Goal: Information Seeking & Learning: Learn about a topic

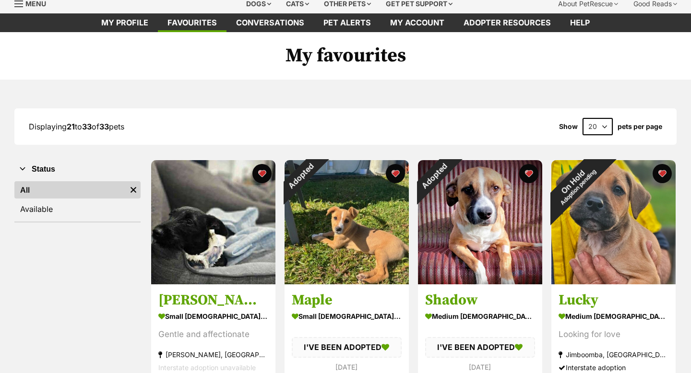
scroll to position [46, 0]
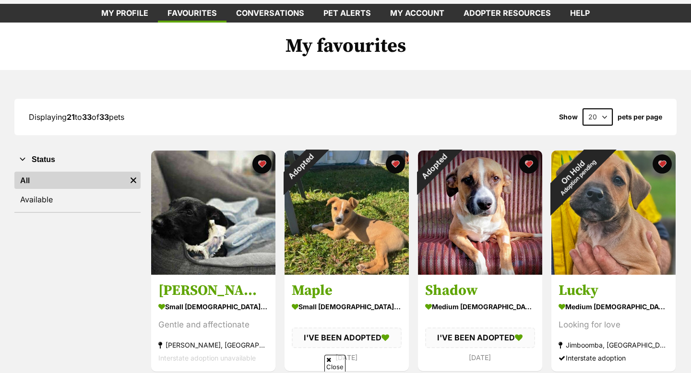
click at [593, 114] on select "20 40 60" at bounding box center [598, 116] width 30 height 17
select select "40"
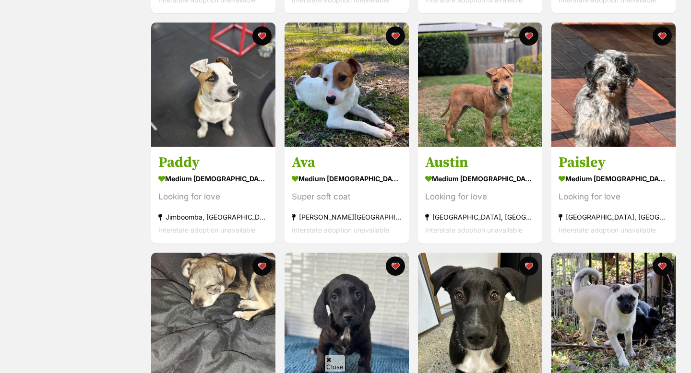
scroll to position [631, 0]
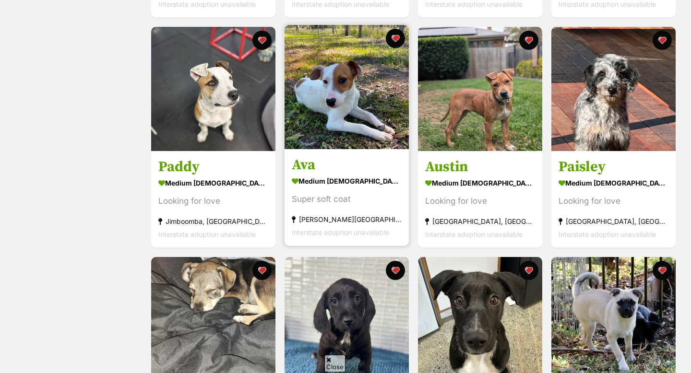
click at [349, 105] on img at bounding box center [347, 87] width 124 height 124
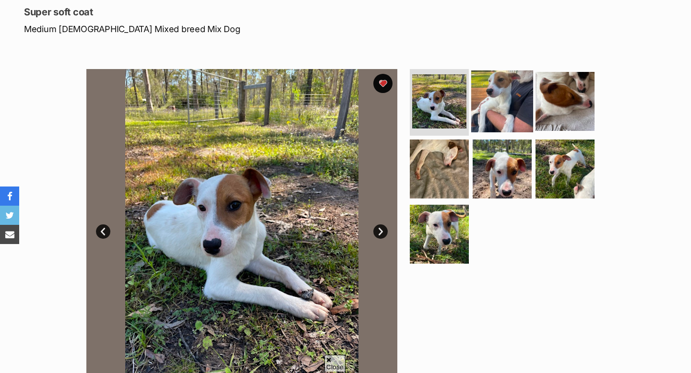
click at [485, 122] on img at bounding box center [502, 101] width 62 height 62
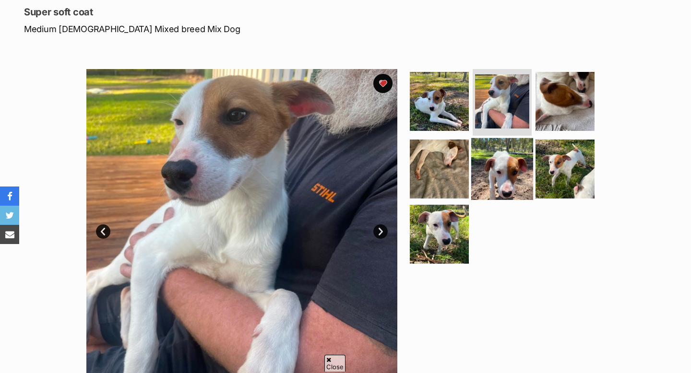
click at [505, 160] on img at bounding box center [502, 169] width 62 height 62
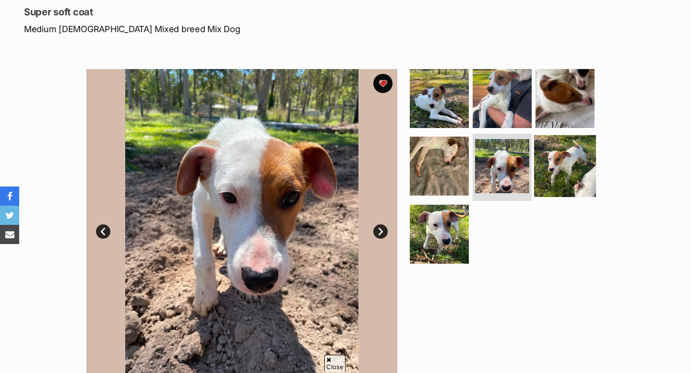
click at [534, 161] on img at bounding box center [565, 166] width 62 height 62
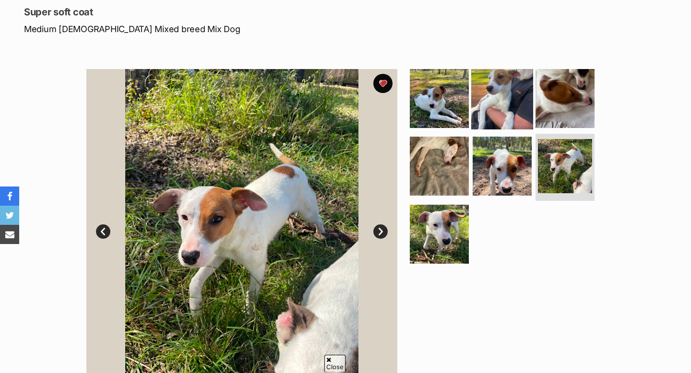
click at [497, 114] on img at bounding box center [502, 98] width 62 height 62
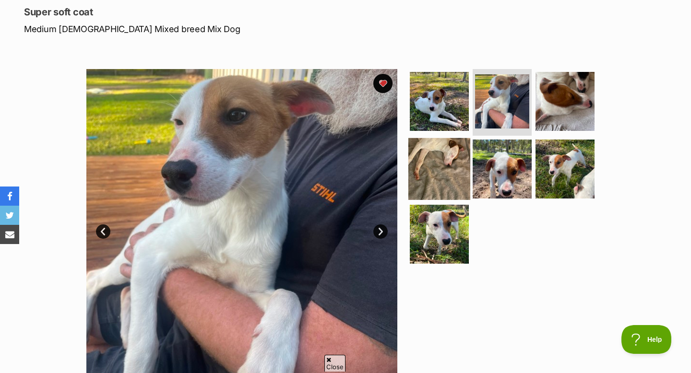
click at [455, 162] on img at bounding box center [439, 169] width 62 height 62
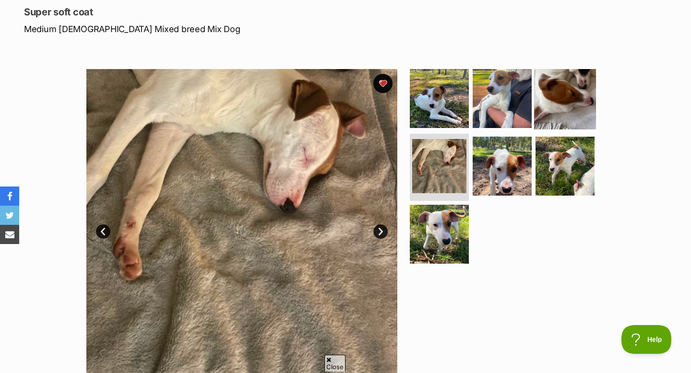
click at [556, 90] on img at bounding box center [565, 98] width 62 height 62
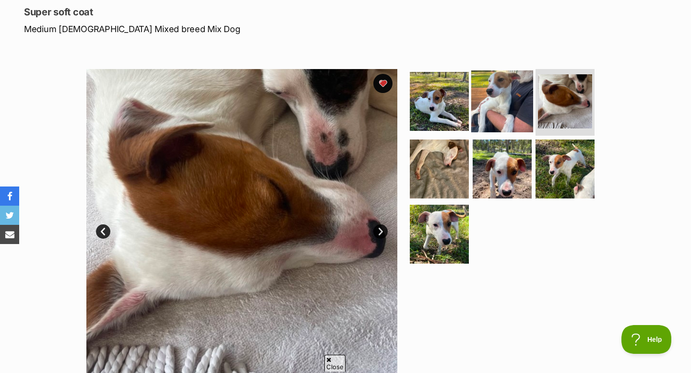
click at [501, 111] on img at bounding box center [502, 101] width 62 height 62
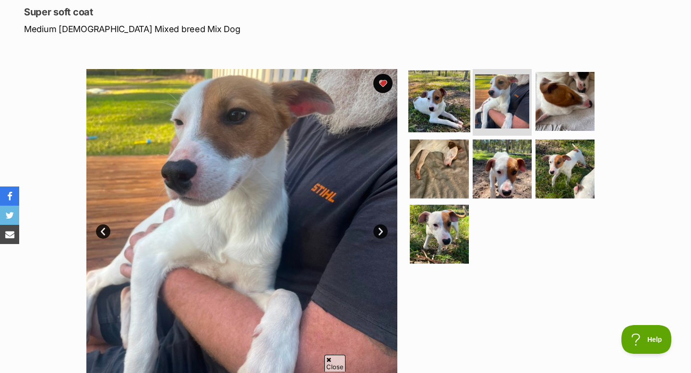
click at [445, 96] on img at bounding box center [439, 101] width 62 height 62
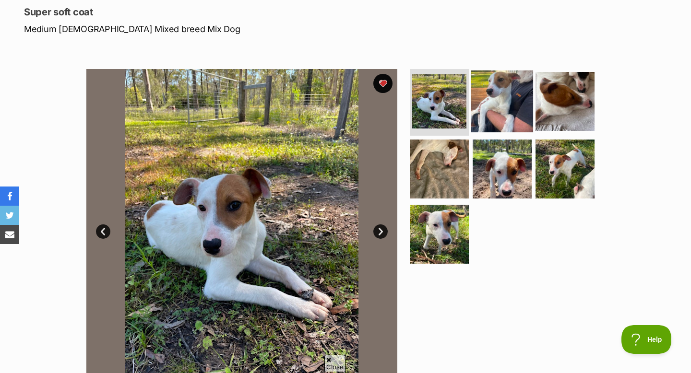
click at [492, 102] on img at bounding box center [502, 101] width 62 height 62
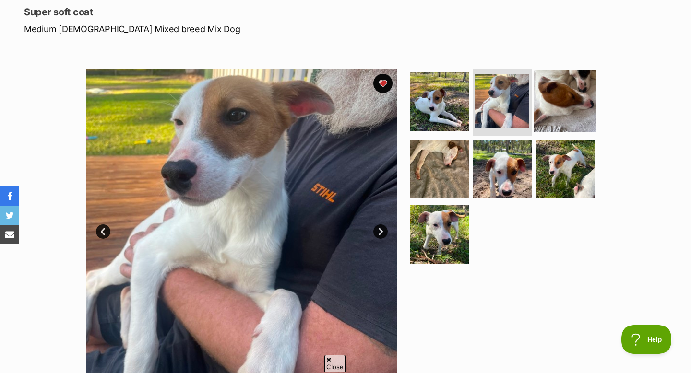
click at [536, 105] on img at bounding box center [565, 101] width 62 height 62
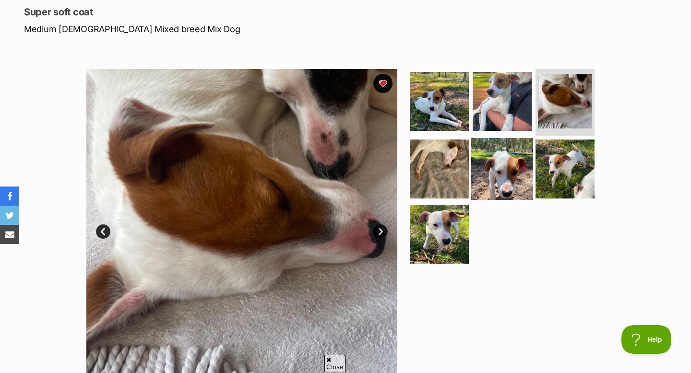
click at [513, 164] on img at bounding box center [502, 169] width 62 height 62
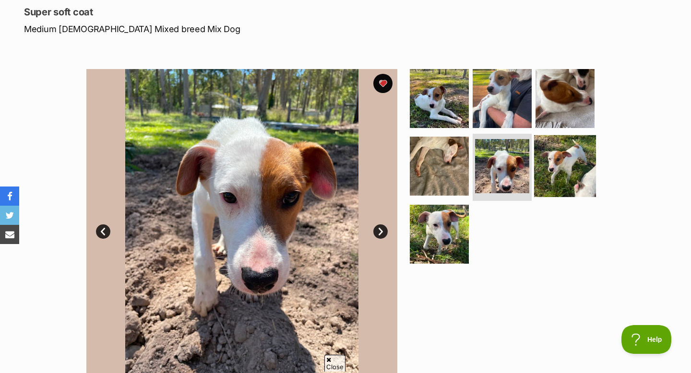
click at [549, 167] on img at bounding box center [565, 166] width 62 height 62
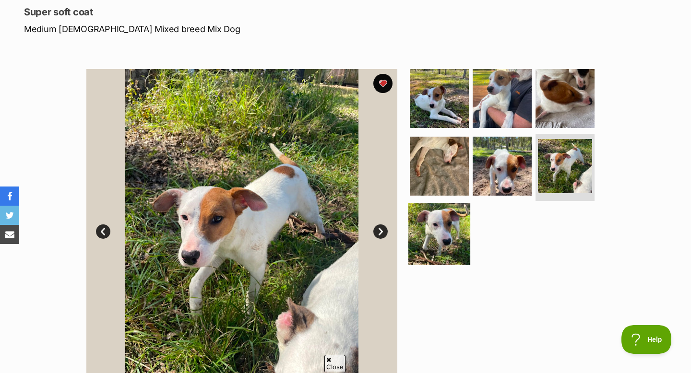
click at [431, 241] on img at bounding box center [439, 235] width 62 height 62
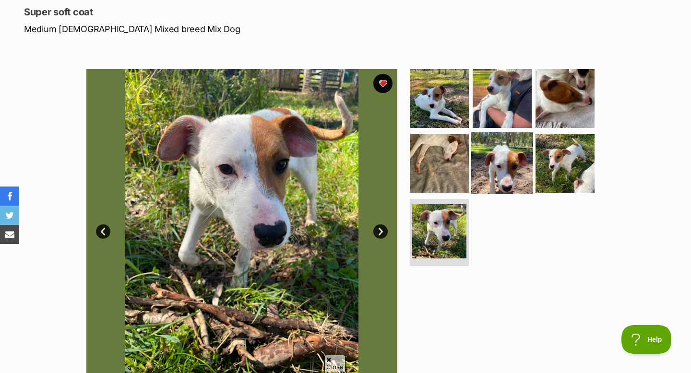
click at [516, 158] on img at bounding box center [502, 163] width 62 height 62
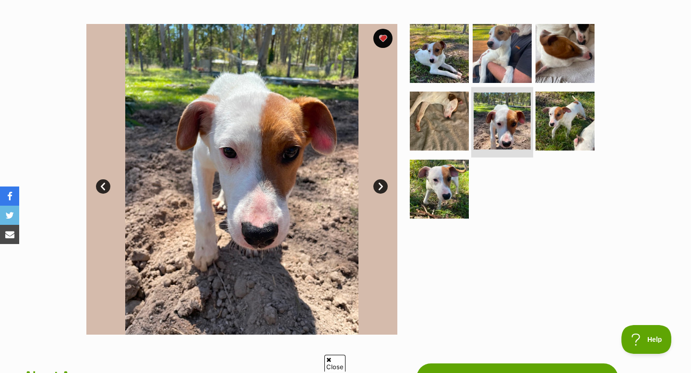
scroll to position [172, 0]
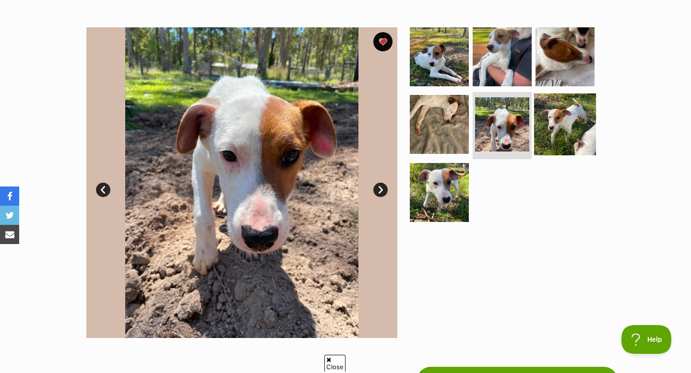
click at [547, 120] on img at bounding box center [565, 125] width 62 height 62
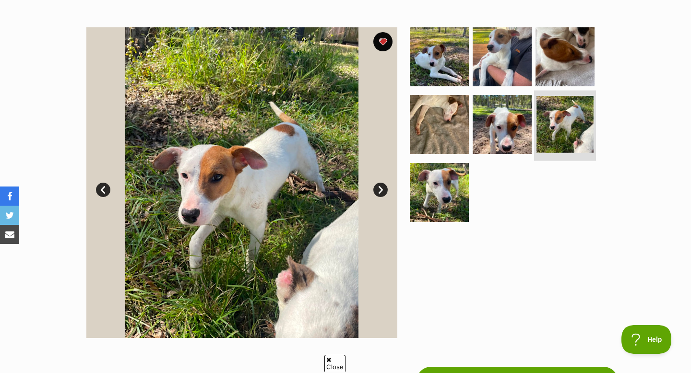
scroll to position [159, 0]
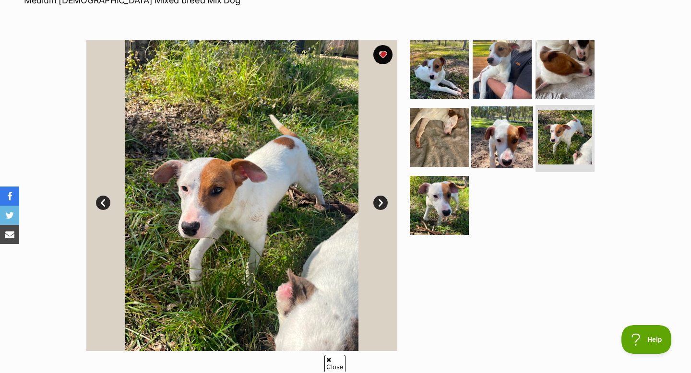
click at [527, 125] on img at bounding box center [502, 138] width 62 height 62
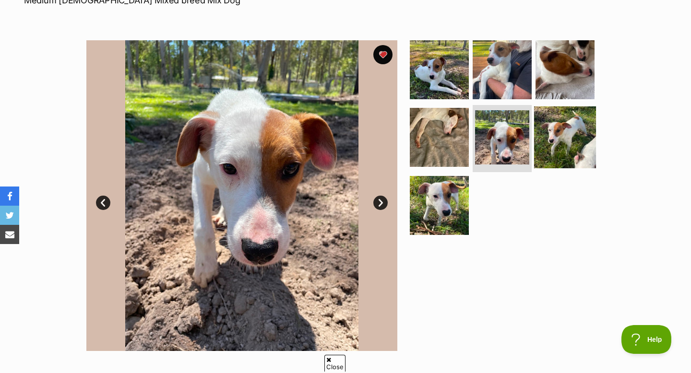
click at [576, 130] on img at bounding box center [565, 138] width 62 height 62
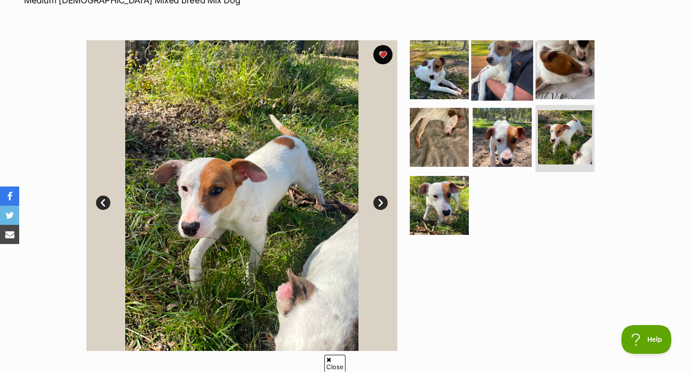
click at [493, 57] on img at bounding box center [502, 69] width 62 height 62
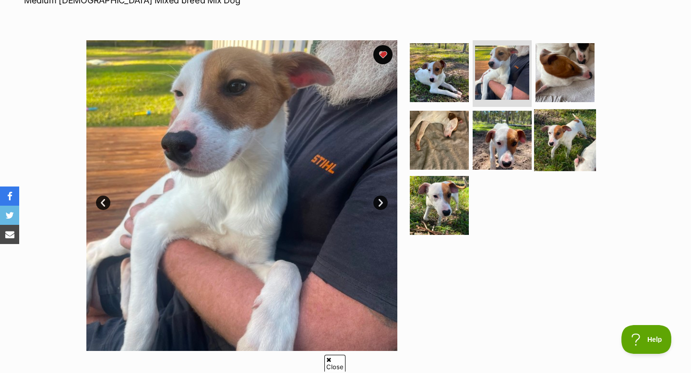
click at [552, 129] on img at bounding box center [565, 140] width 62 height 62
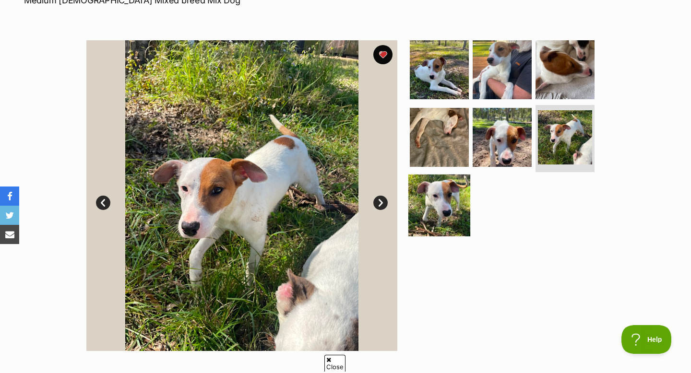
click at [449, 192] on img at bounding box center [439, 206] width 62 height 62
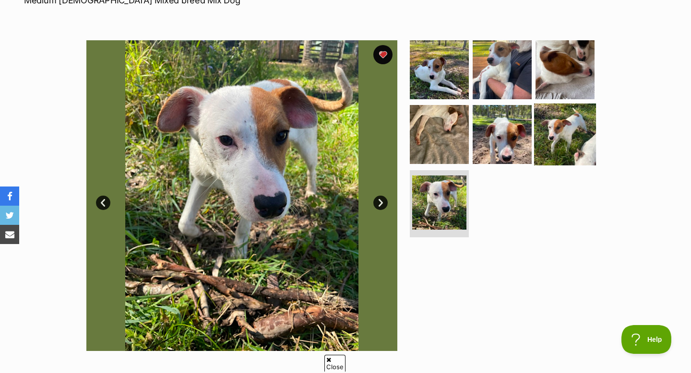
click at [543, 120] on img at bounding box center [565, 135] width 62 height 62
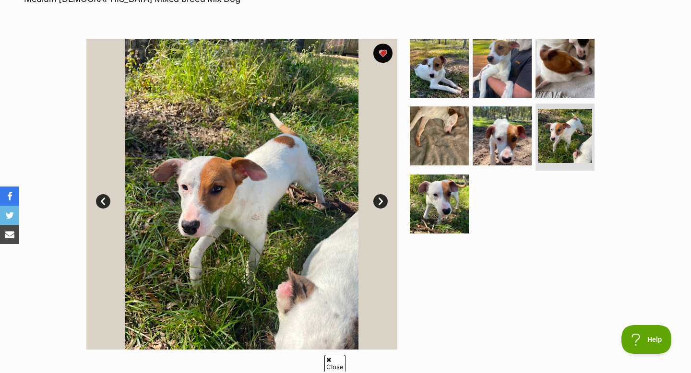
scroll to position [163, 0]
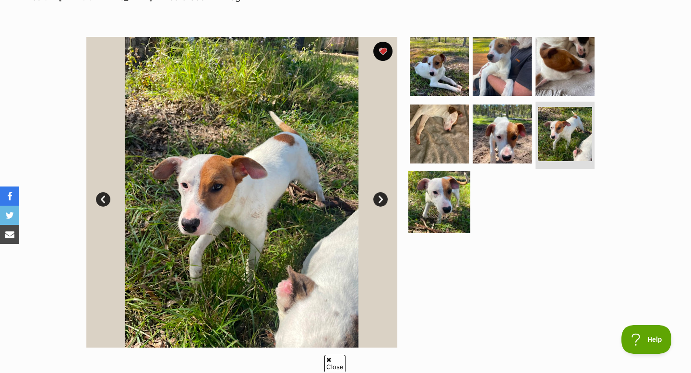
click at [436, 203] on img at bounding box center [439, 202] width 62 height 62
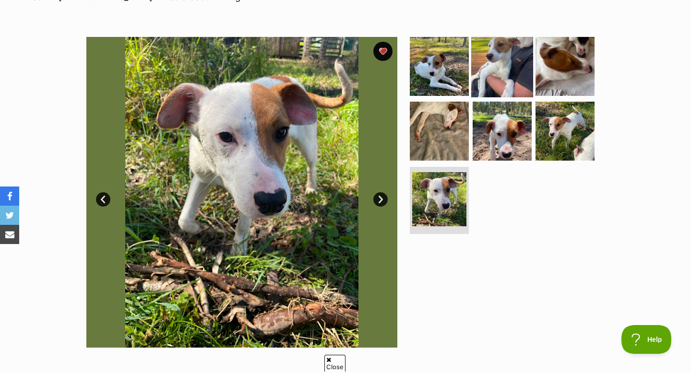
click at [496, 76] on img at bounding box center [502, 66] width 62 height 62
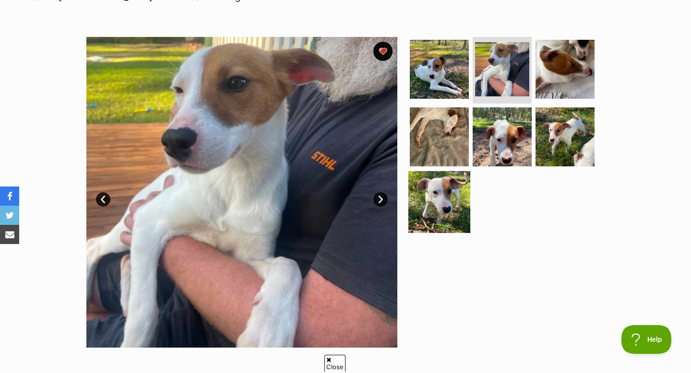
click at [446, 183] on img at bounding box center [439, 202] width 62 height 62
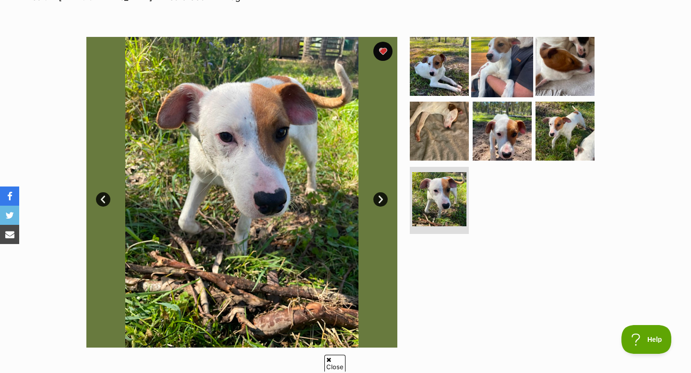
click at [512, 47] on img at bounding box center [502, 66] width 62 height 62
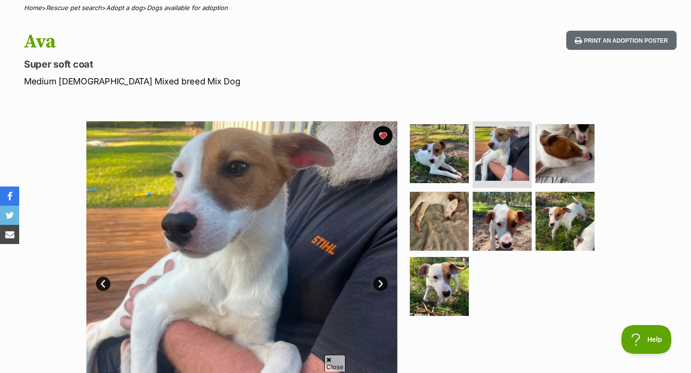
scroll to position [92, 0]
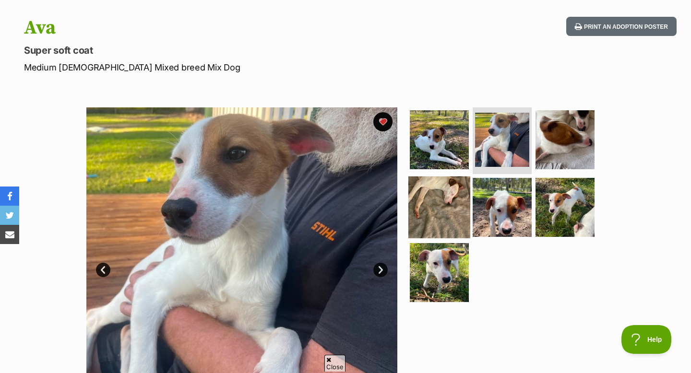
click at [437, 204] on img at bounding box center [439, 208] width 62 height 62
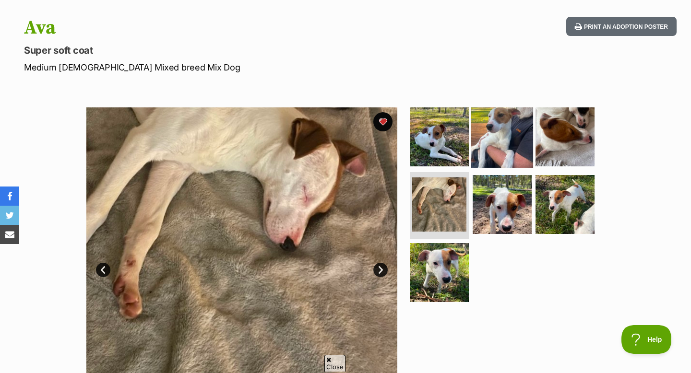
click at [483, 166] on img at bounding box center [502, 137] width 62 height 62
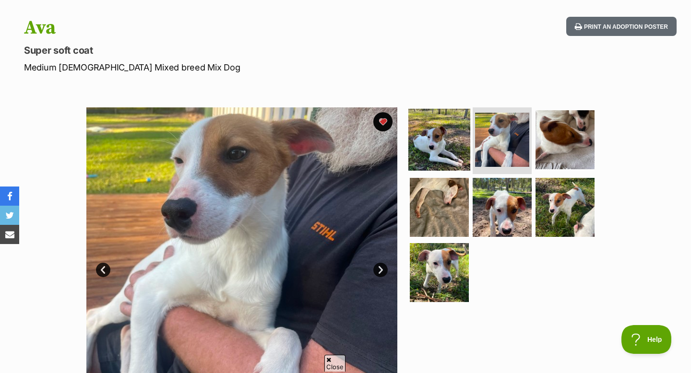
click at [441, 157] on img at bounding box center [439, 139] width 62 height 62
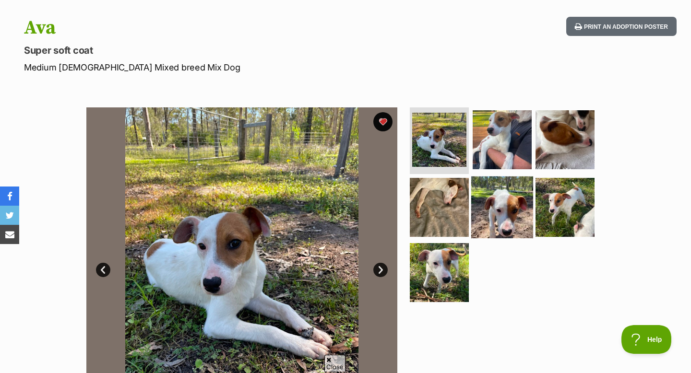
click at [473, 192] on img at bounding box center [502, 208] width 62 height 62
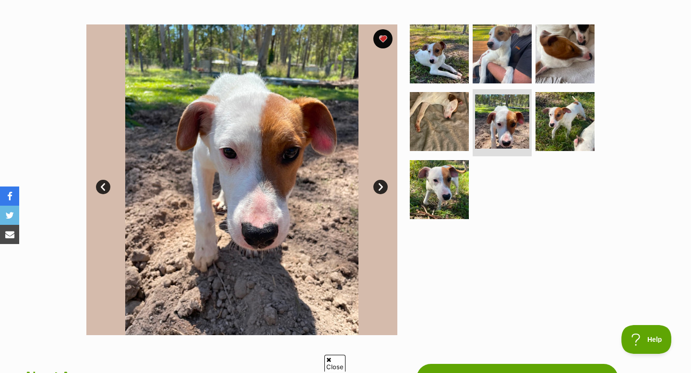
scroll to position [178, 0]
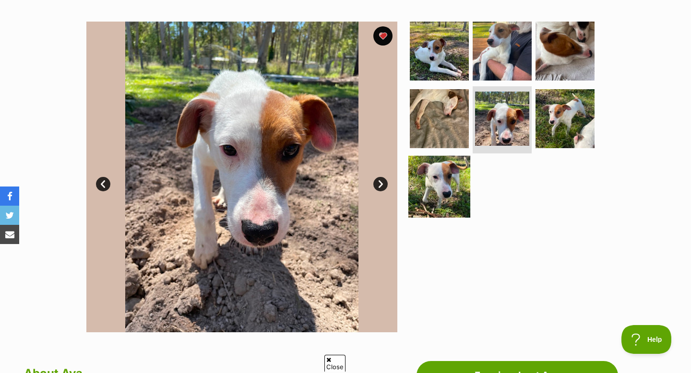
click at [432, 176] on img at bounding box center [439, 187] width 62 height 62
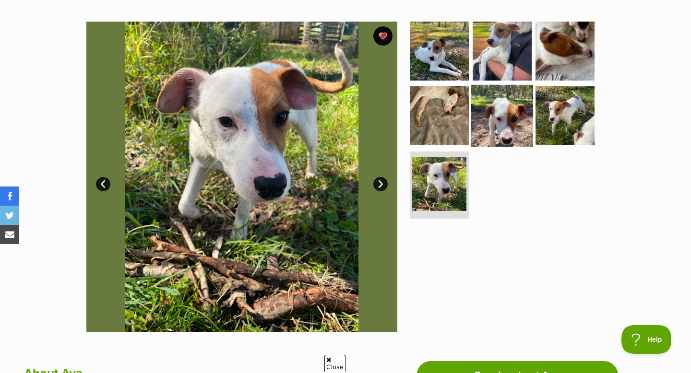
click at [505, 119] on img at bounding box center [502, 116] width 62 height 62
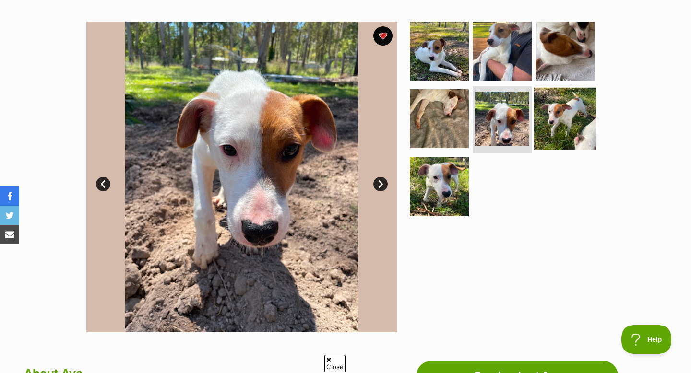
click at [553, 121] on img at bounding box center [565, 119] width 62 height 62
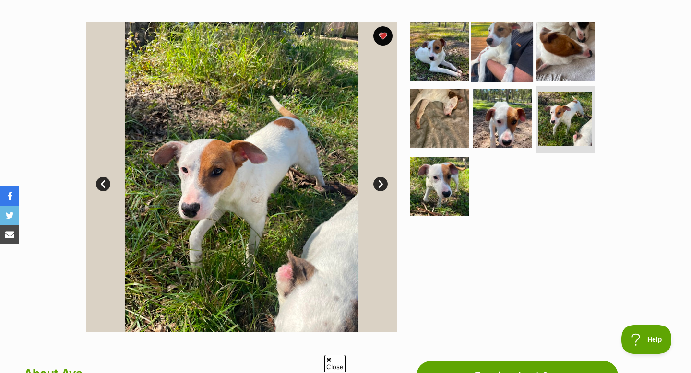
click at [491, 72] on img at bounding box center [502, 51] width 62 height 62
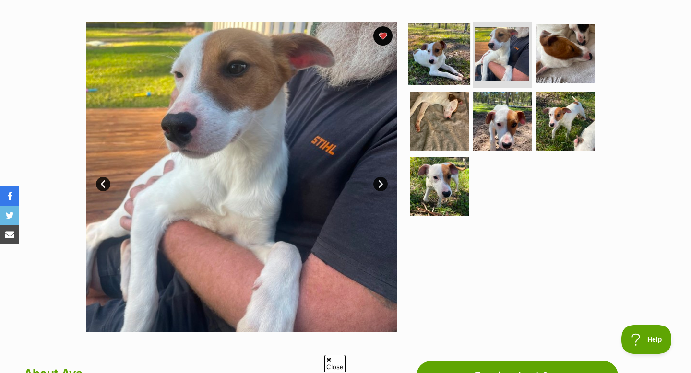
click at [459, 72] on img at bounding box center [439, 54] width 62 height 62
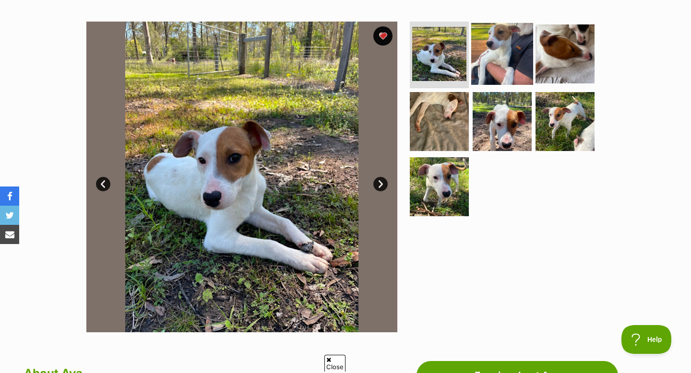
click at [497, 68] on img at bounding box center [502, 54] width 62 height 62
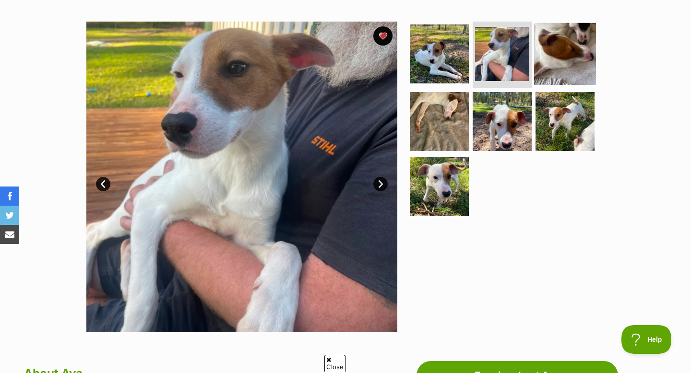
click at [557, 57] on img at bounding box center [565, 54] width 62 height 62
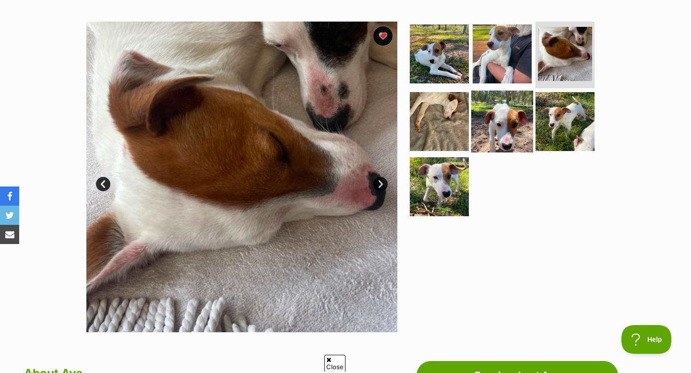
click at [497, 132] on img at bounding box center [502, 122] width 62 height 62
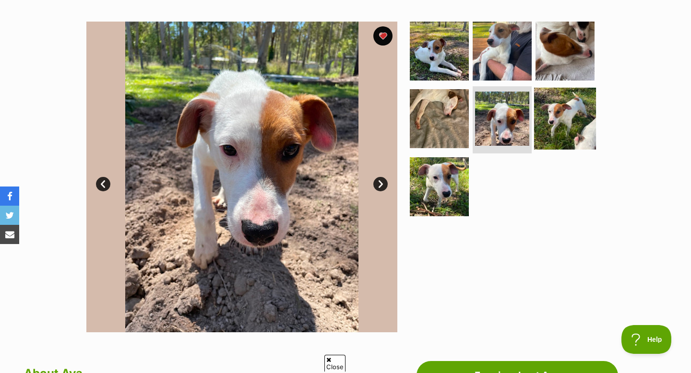
click at [575, 113] on img at bounding box center [565, 119] width 62 height 62
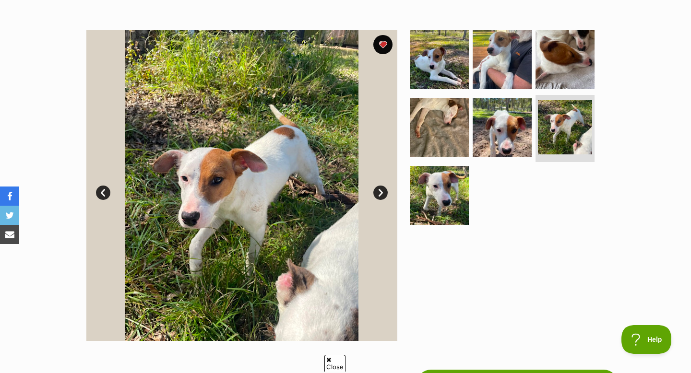
scroll to position [169, 0]
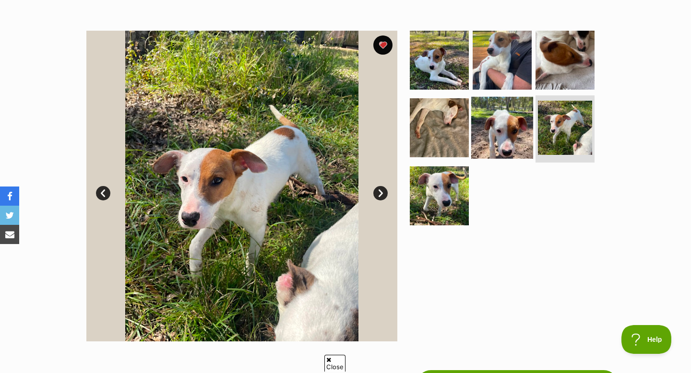
click at [504, 131] on img at bounding box center [502, 128] width 62 height 62
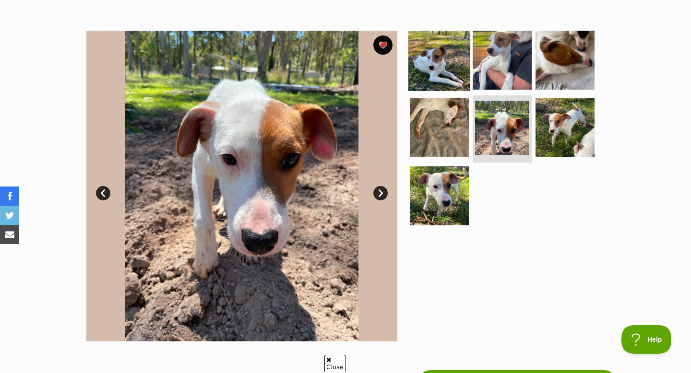
click at [452, 71] on img at bounding box center [439, 60] width 62 height 62
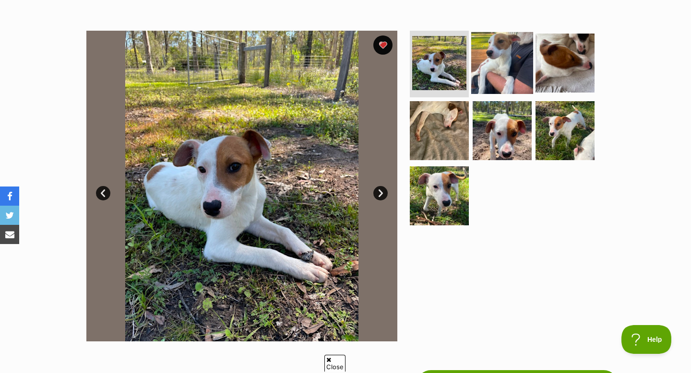
click at [490, 70] on img at bounding box center [502, 63] width 62 height 62
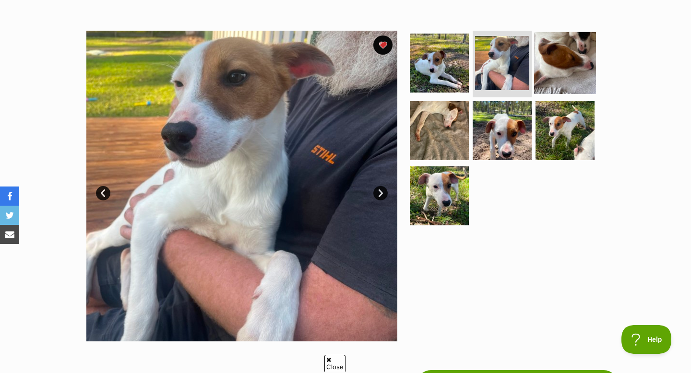
click at [546, 69] on img at bounding box center [565, 63] width 62 height 62
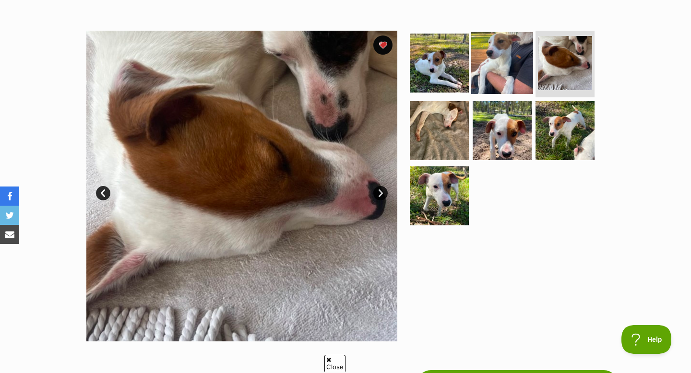
click at [504, 69] on img at bounding box center [502, 63] width 62 height 62
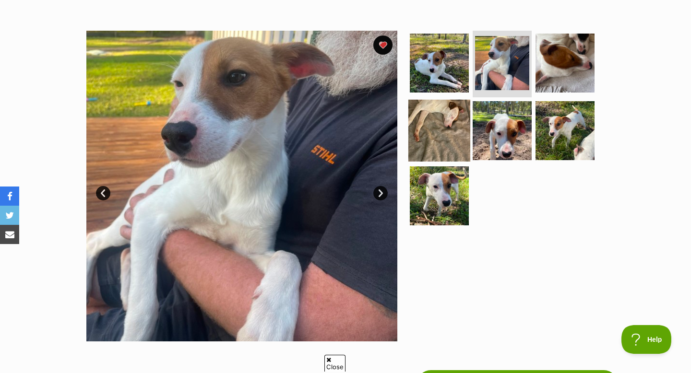
click at [463, 113] on img at bounding box center [439, 131] width 62 height 62
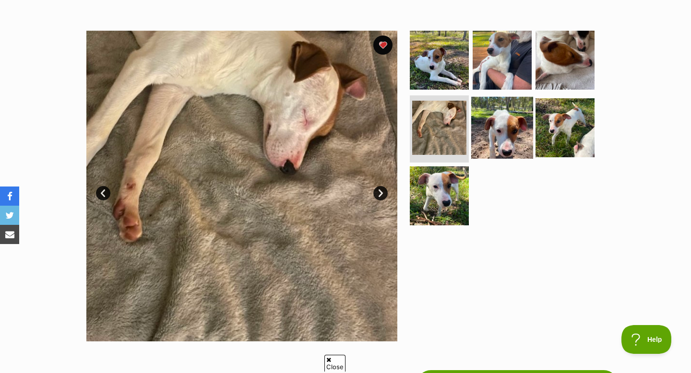
click at [490, 117] on img at bounding box center [502, 128] width 62 height 62
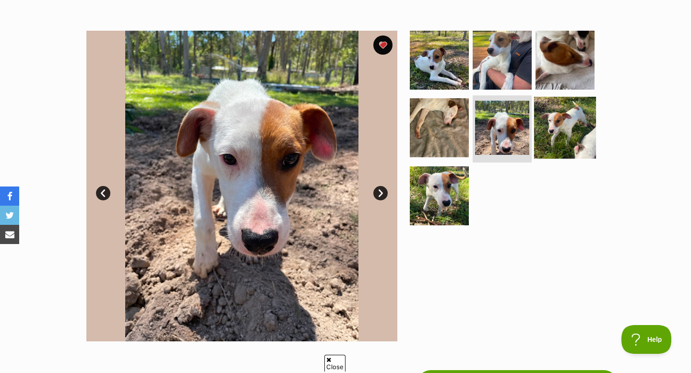
click at [558, 121] on img at bounding box center [565, 128] width 62 height 62
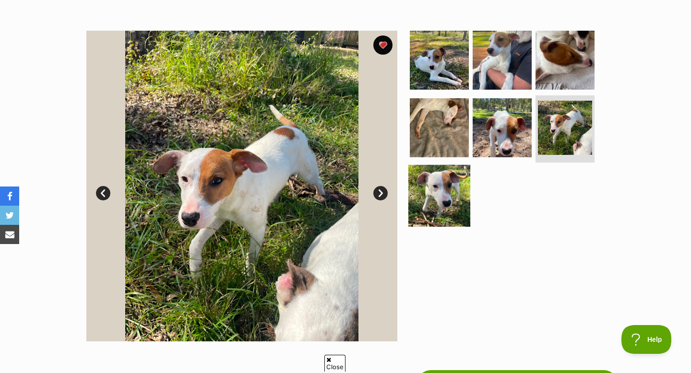
click at [419, 197] on img at bounding box center [439, 196] width 62 height 62
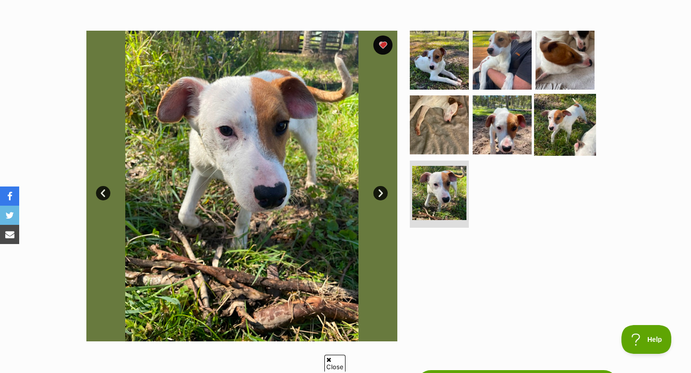
click at [562, 117] on img at bounding box center [565, 125] width 62 height 62
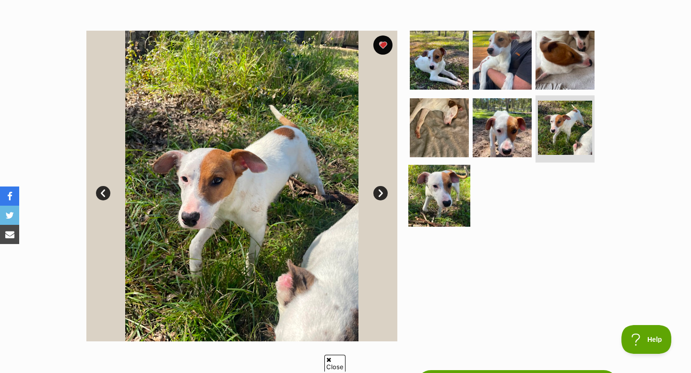
click at [446, 177] on img at bounding box center [439, 196] width 62 height 62
